Goal: Information Seeking & Learning: Learn about a topic

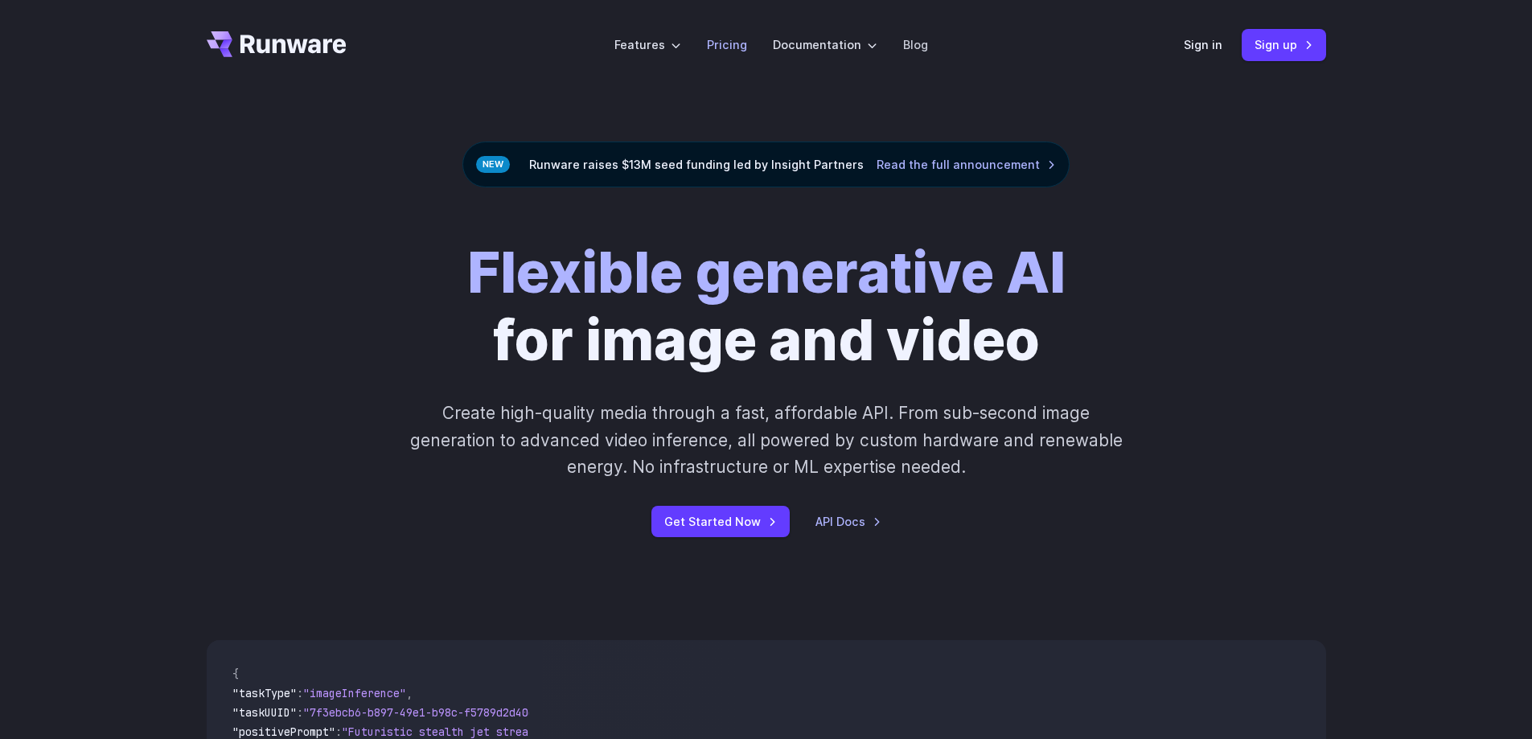
click at [723, 43] on link "Pricing" at bounding box center [727, 44] width 40 height 18
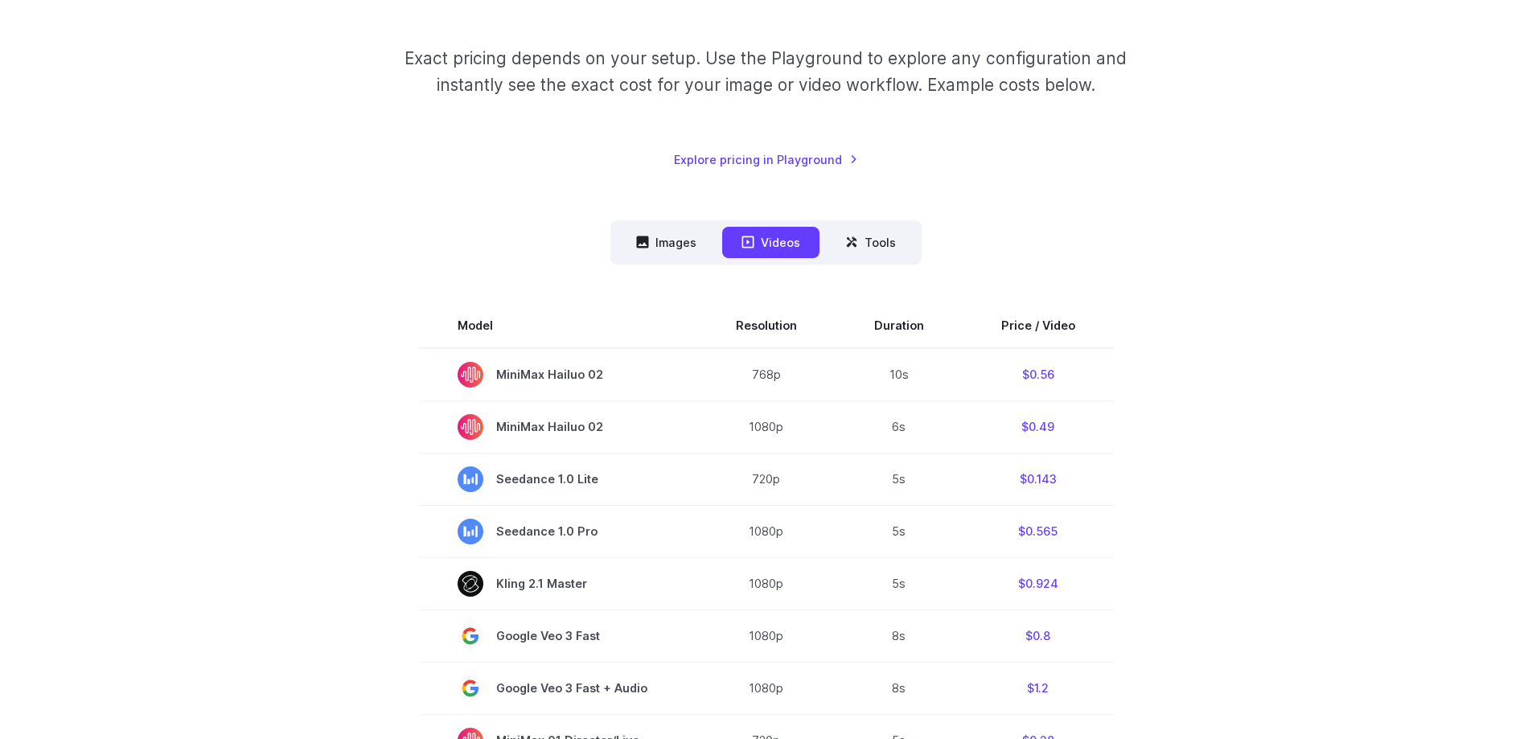
scroll to position [161, 0]
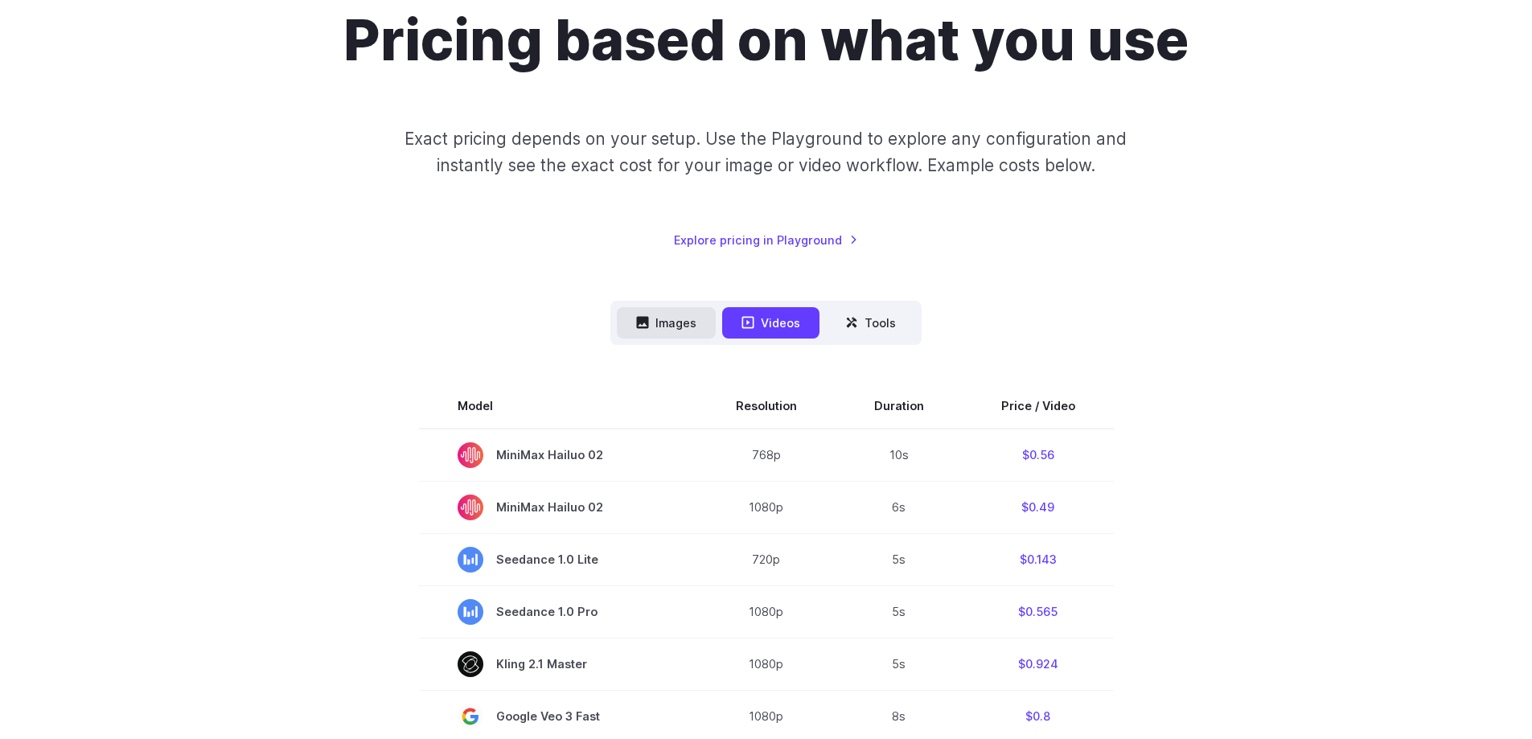
click at [698, 330] on button "Images" at bounding box center [666, 322] width 99 height 31
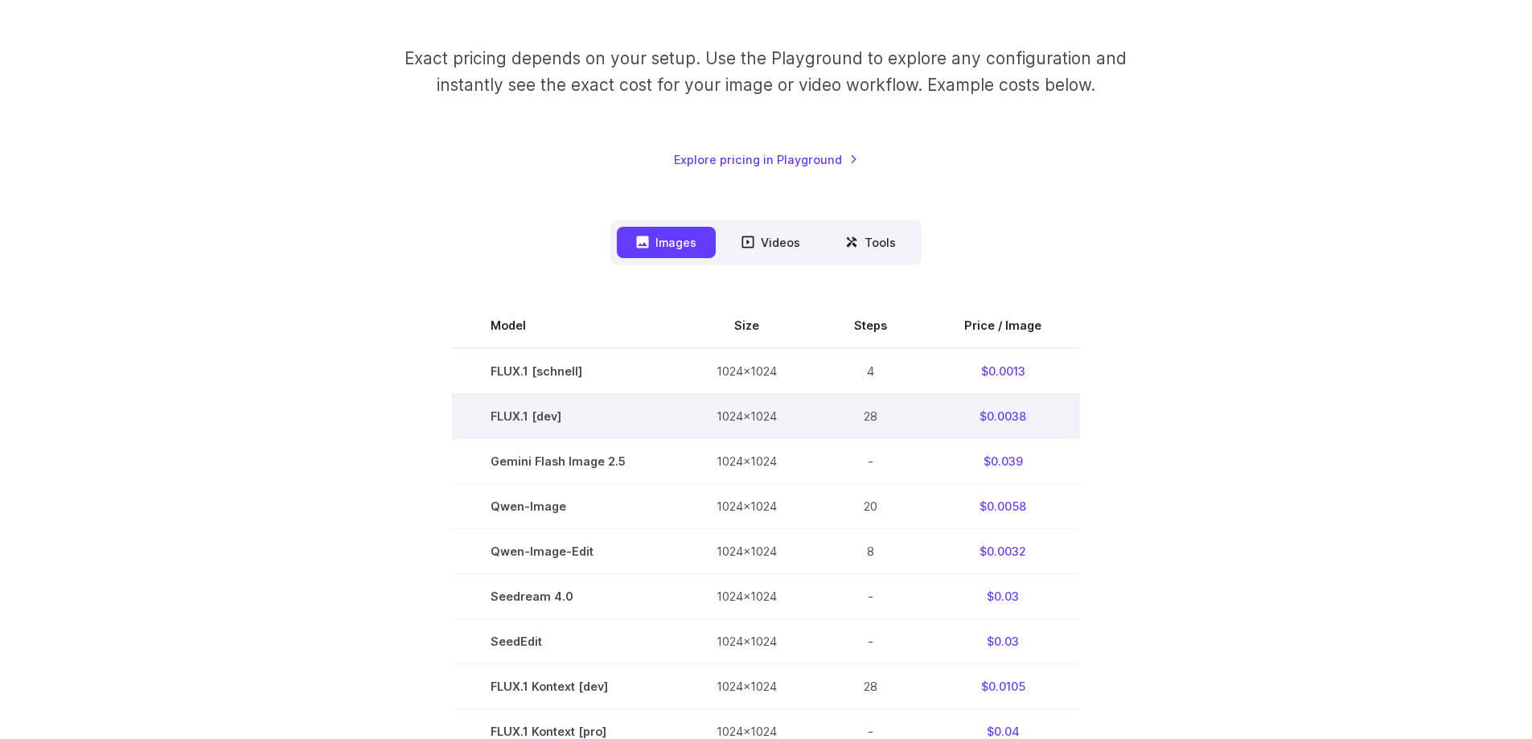
scroll to position [322, 0]
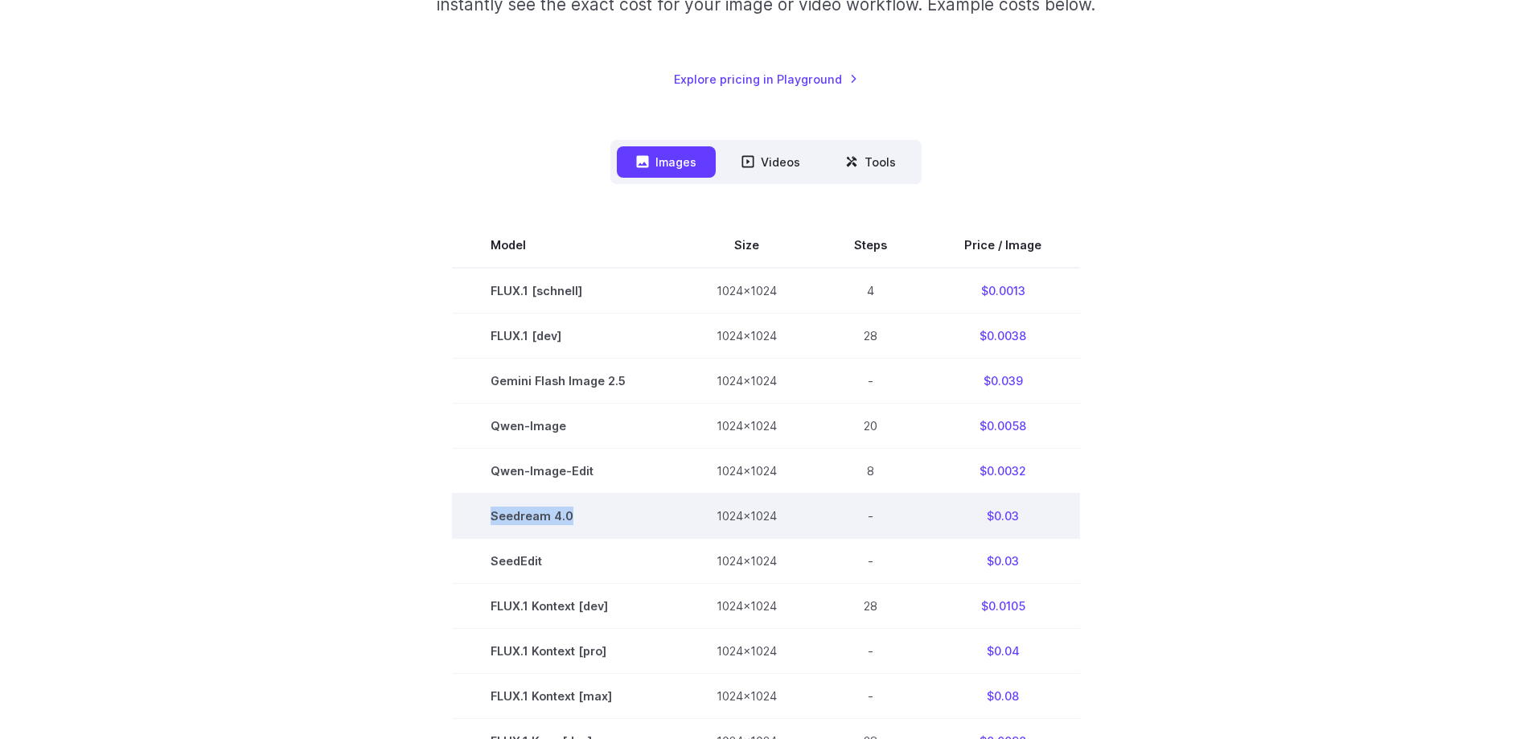
drag, startPoint x: 483, startPoint y: 518, endPoint x: 589, endPoint y: 518, distance: 105.3
click at [589, 518] on td "Seedream 4.0" at bounding box center [565, 516] width 226 height 45
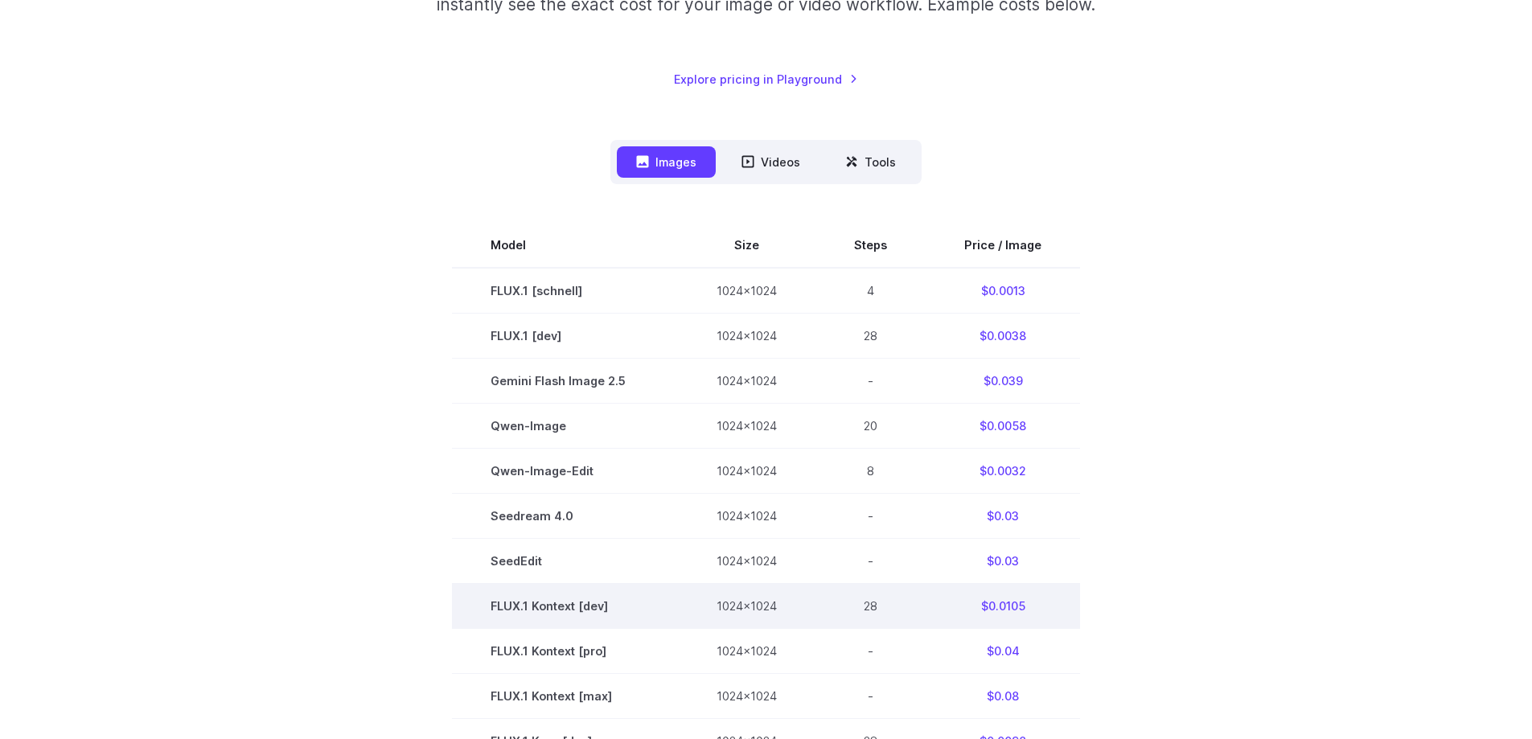
drag, startPoint x: 560, startPoint y: 516, endPoint x: 607, endPoint y: 616, distance: 110.4
click at [607, 616] on td "FLUX.1 Kontext [dev]" at bounding box center [565, 606] width 226 height 45
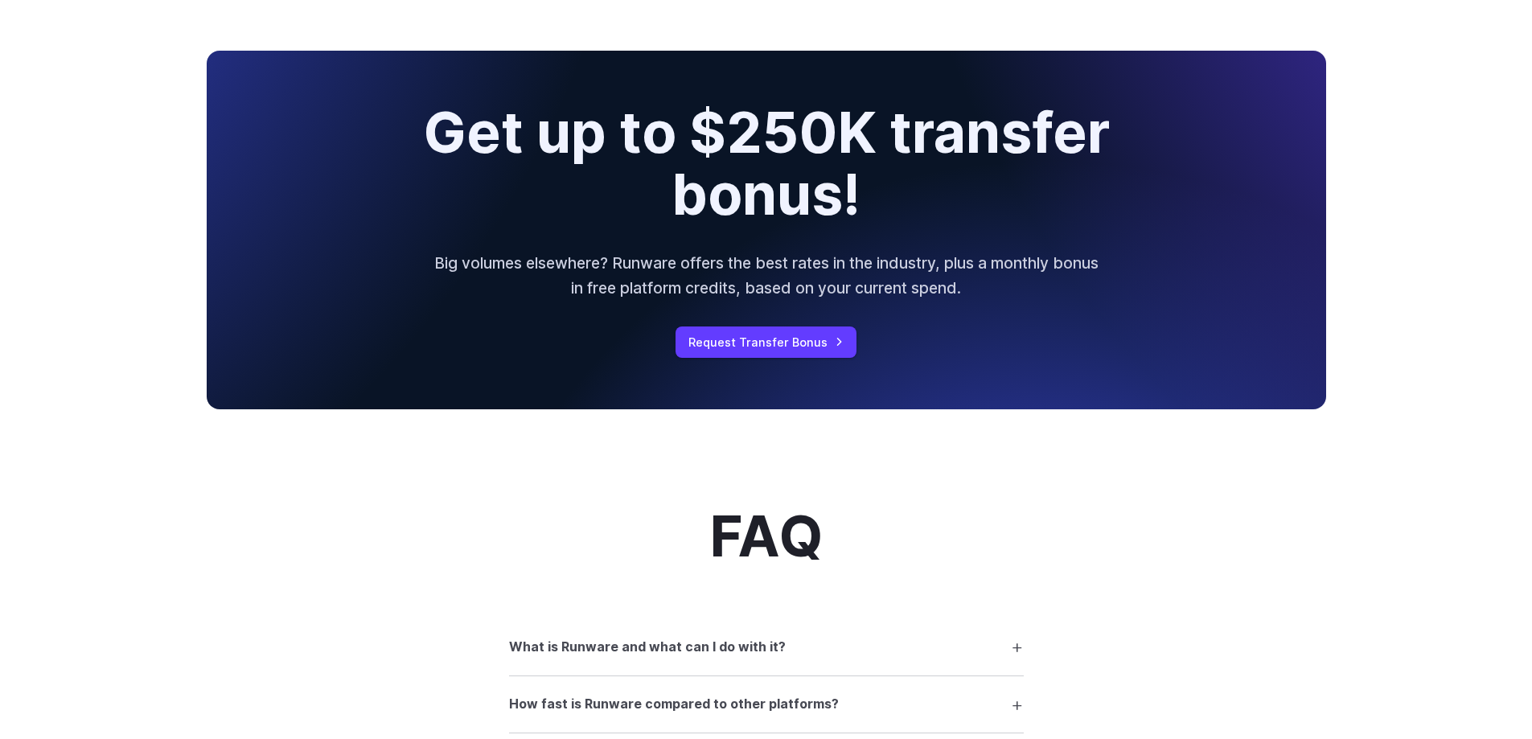
scroll to position [1528, 0]
